Goal: Transaction & Acquisition: Book appointment/travel/reservation

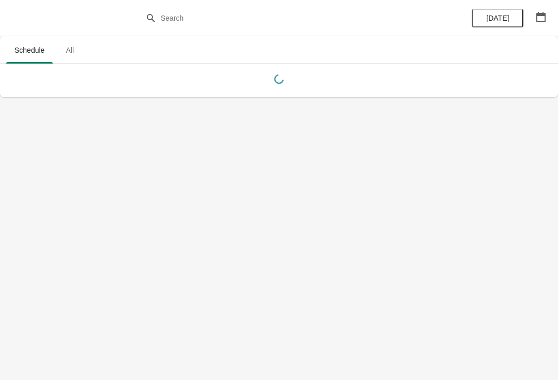
click at [547, 23] on button "button" at bounding box center [541, 17] width 19 height 19
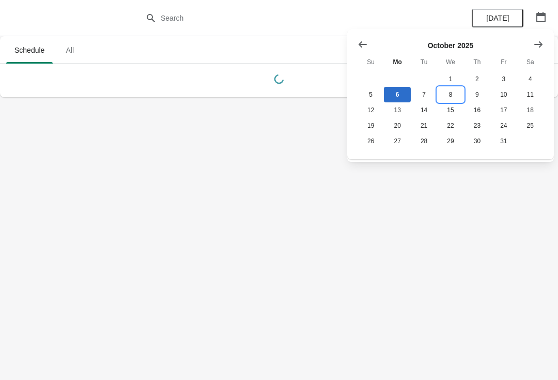
click at [459, 93] on button "8" at bounding box center [450, 95] width 26 height 16
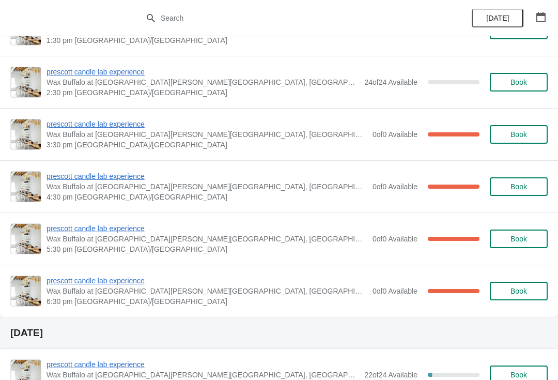
scroll to position [249, 0]
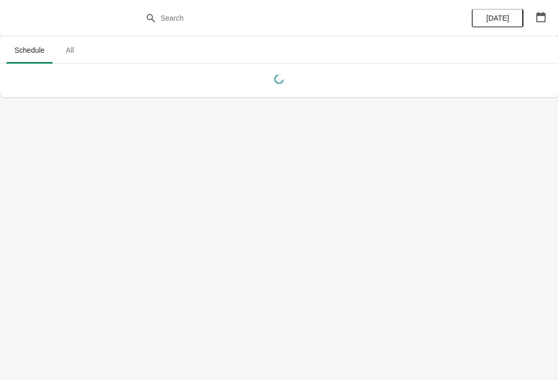
click at [534, 25] on button "button" at bounding box center [541, 17] width 19 height 19
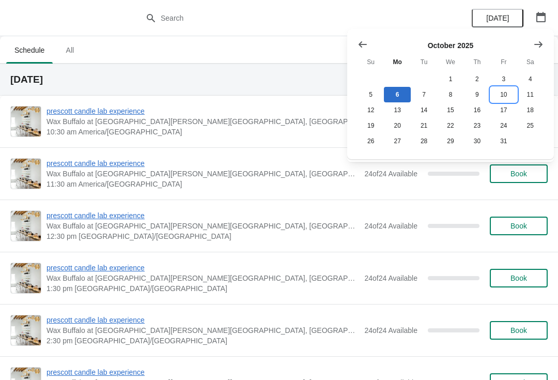
click at [503, 96] on button "10" at bounding box center [504, 95] width 26 height 16
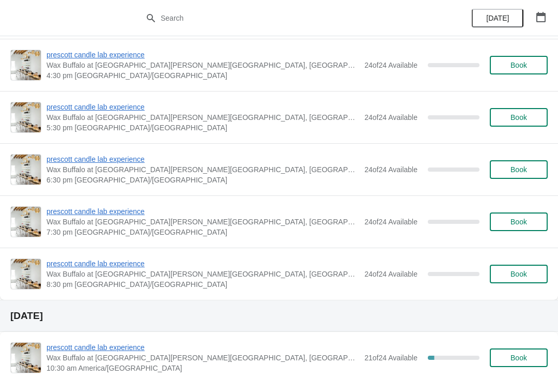
scroll to position [378, 0]
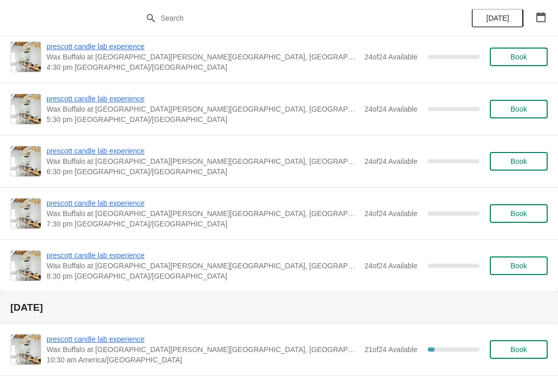
click at [119, 148] on span "prescott candle lab experience" at bounding box center [203, 151] width 313 height 10
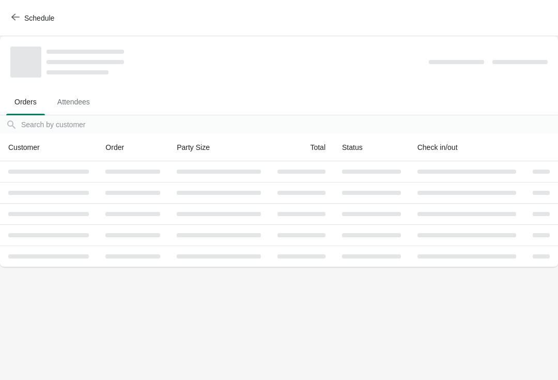
scroll to position [0, 0]
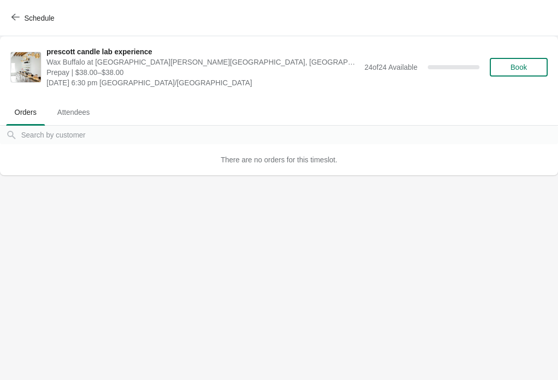
click at [521, 73] on button "Book" at bounding box center [519, 67] width 58 height 19
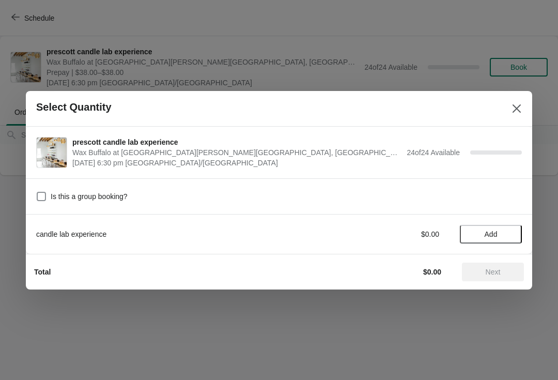
click at [485, 240] on button "Add" at bounding box center [491, 234] width 62 height 19
click at [508, 234] on icon at bounding box center [509, 234] width 4 height 4
click at [510, 233] on icon at bounding box center [508, 233] width 11 height 11
click at [506, 229] on icon at bounding box center [508, 233] width 11 height 11
click at [503, 230] on icon at bounding box center [508, 233] width 11 height 11
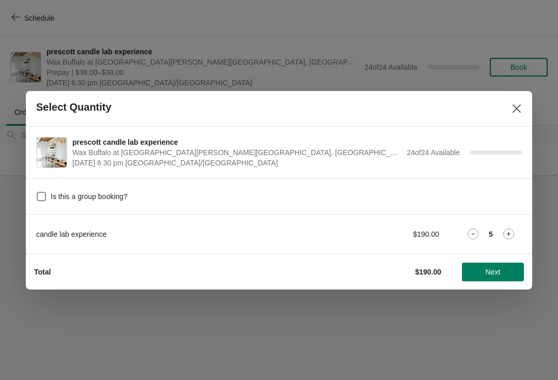
click at [470, 238] on icon at bounding box center [473, 233] width 11 height 11
click at [482, 268] on span "Next" at bounding box center [492, 272] width 45 height 8
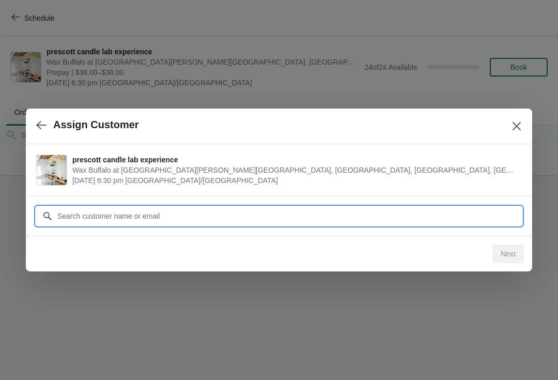
click at [241, 222] on input "Customer" at bounding box center [289, 216] width 465 height 19
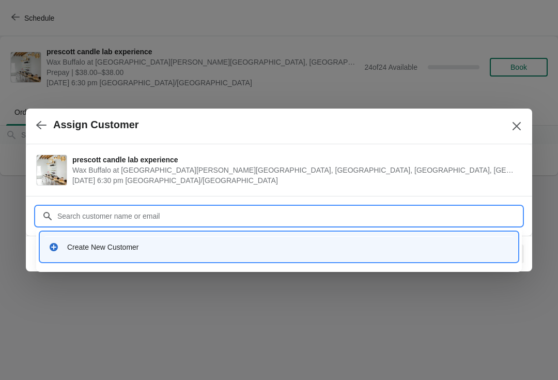
click at [178, 256] on div "Create New Customer" at bounding box center [278, 246] width 469 height 21
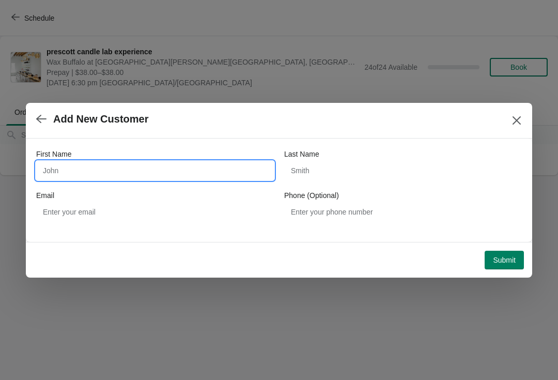
click at [143, 171] on input "First Name" at bounding box center [155, 170] width 238 height 19
type input "Polly"
click at [360, 186] on div "First Name Polly Last Name Email Phone (Optional)" at bounding box center [279, 185] width 486 height 72
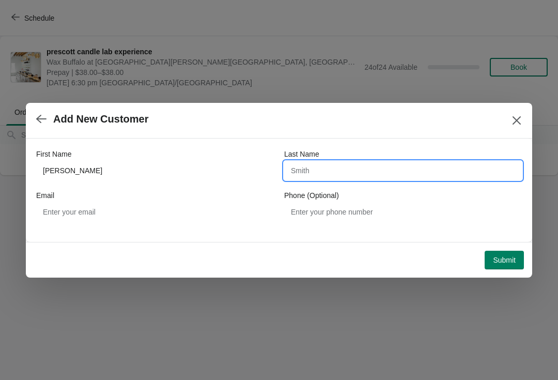
click at [380, 163] on input "Last Name" at bounding box center [403, 170] width 238 height 19
type input "Maly"
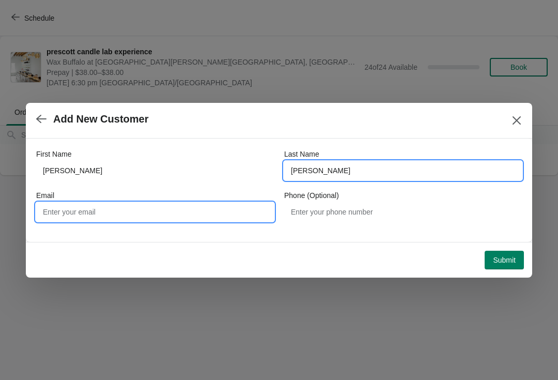
click at [189, 215] on input "Email" at bounding box center [155, 212] width 238 height 19
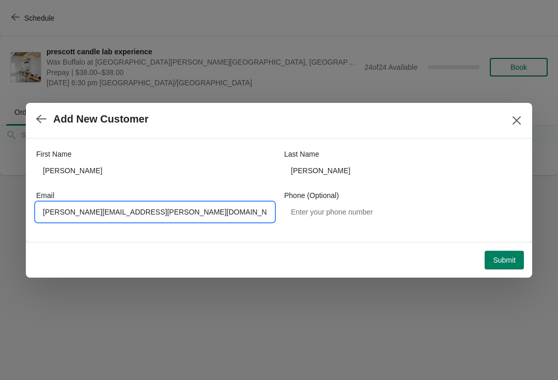
type input "Polly.maly@gmail.com"
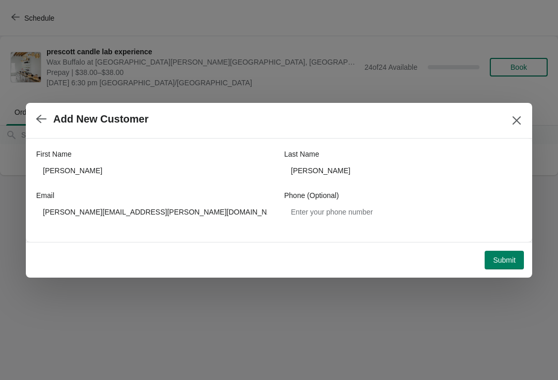
click at [497, 264] on span "Submit" at bounding box center [504, 260] width 23 height 8
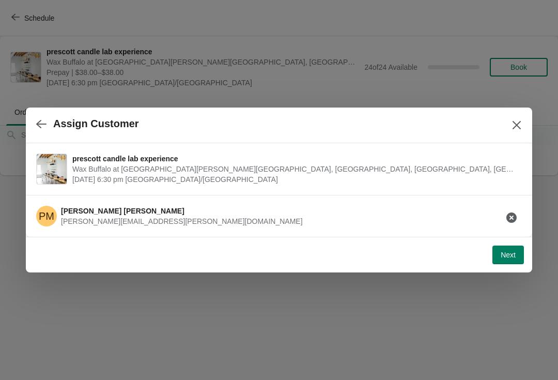
click at [504, 258] on span "Next" at bounding box center [508, 255] width 15 height 8
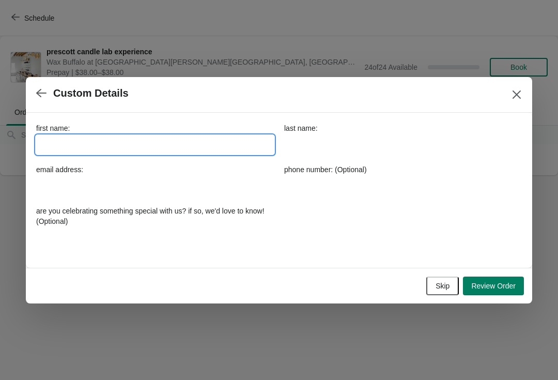
click at [177, 144] on input "first name:" at bounding box center [155, 144] width 238 height 19
type input "Polly"
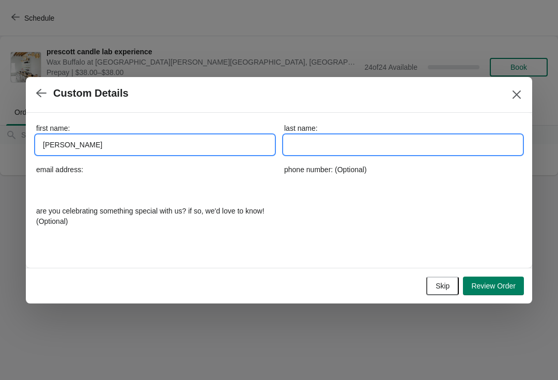
click at [350, 149] on input "last name:" at bounding box center [403, 144] width 238 height 19
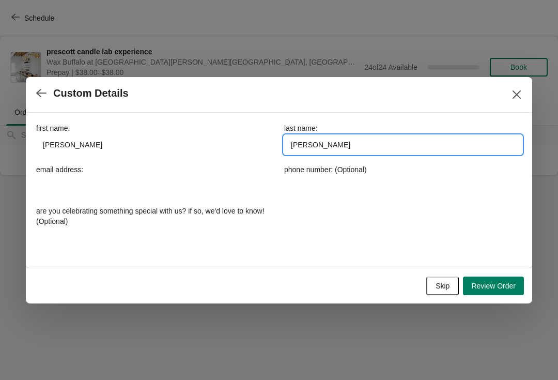
type input "Maly"
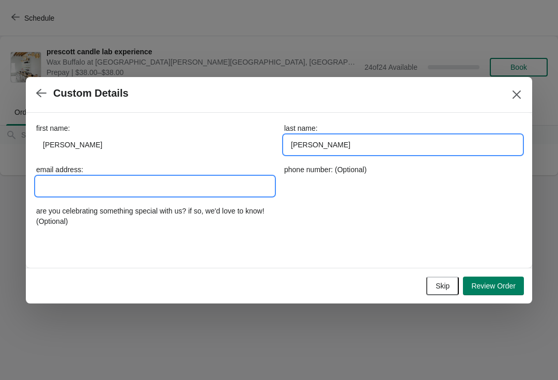
click at [167, 192] on input "email address:" at bounding box center [155, 186] width 238 height 19
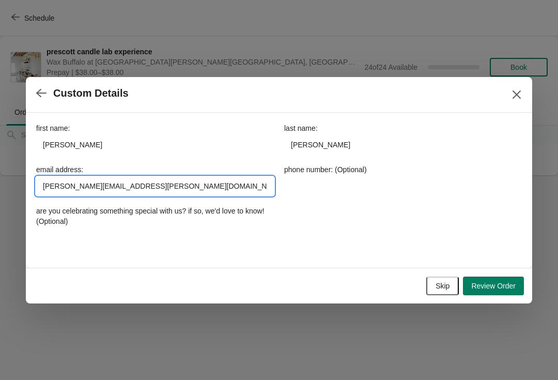
type input "Polly.maly@gmail.com"
